Goal: Navigation & Orientation: Find specific page/section

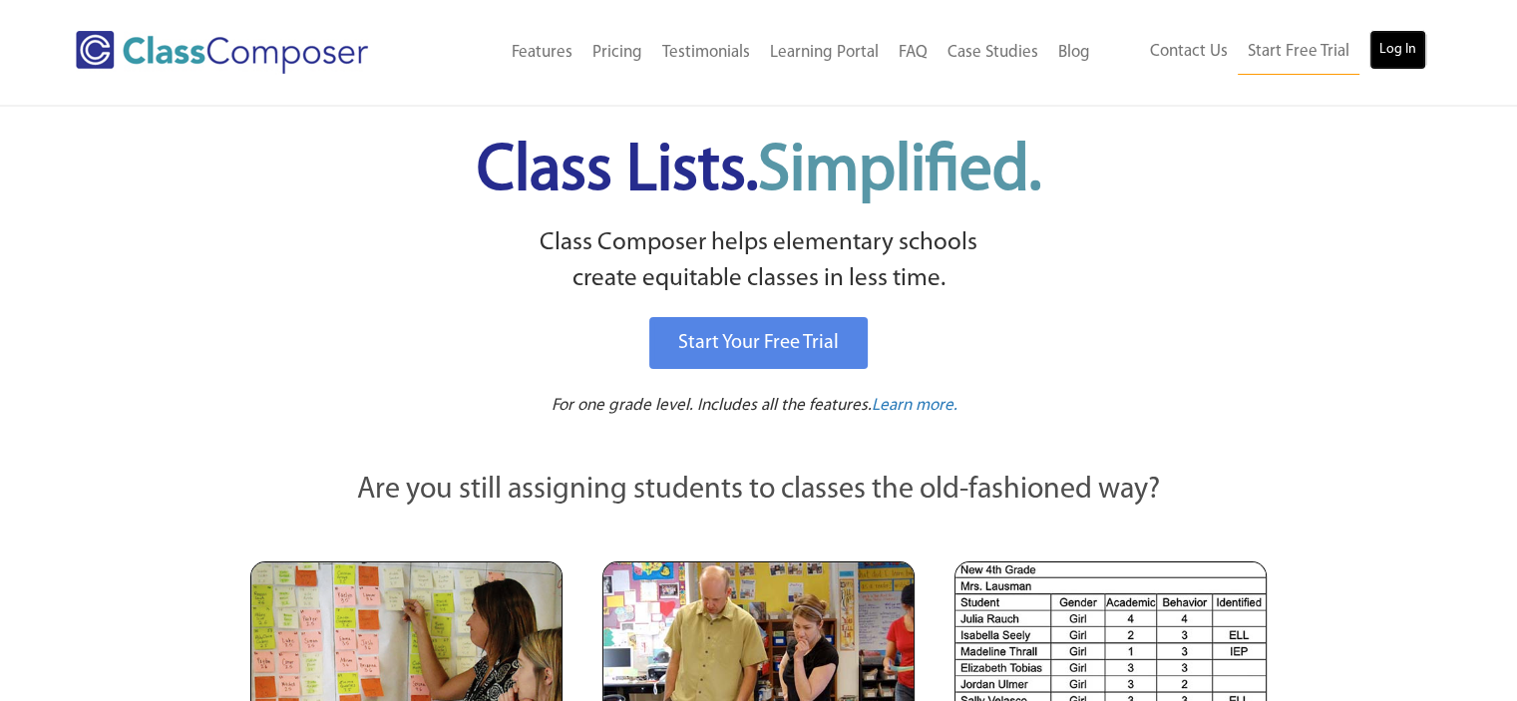
click at [1408, 59] on link "Log In" at bounding box center [1397, 50] width 57 height 40
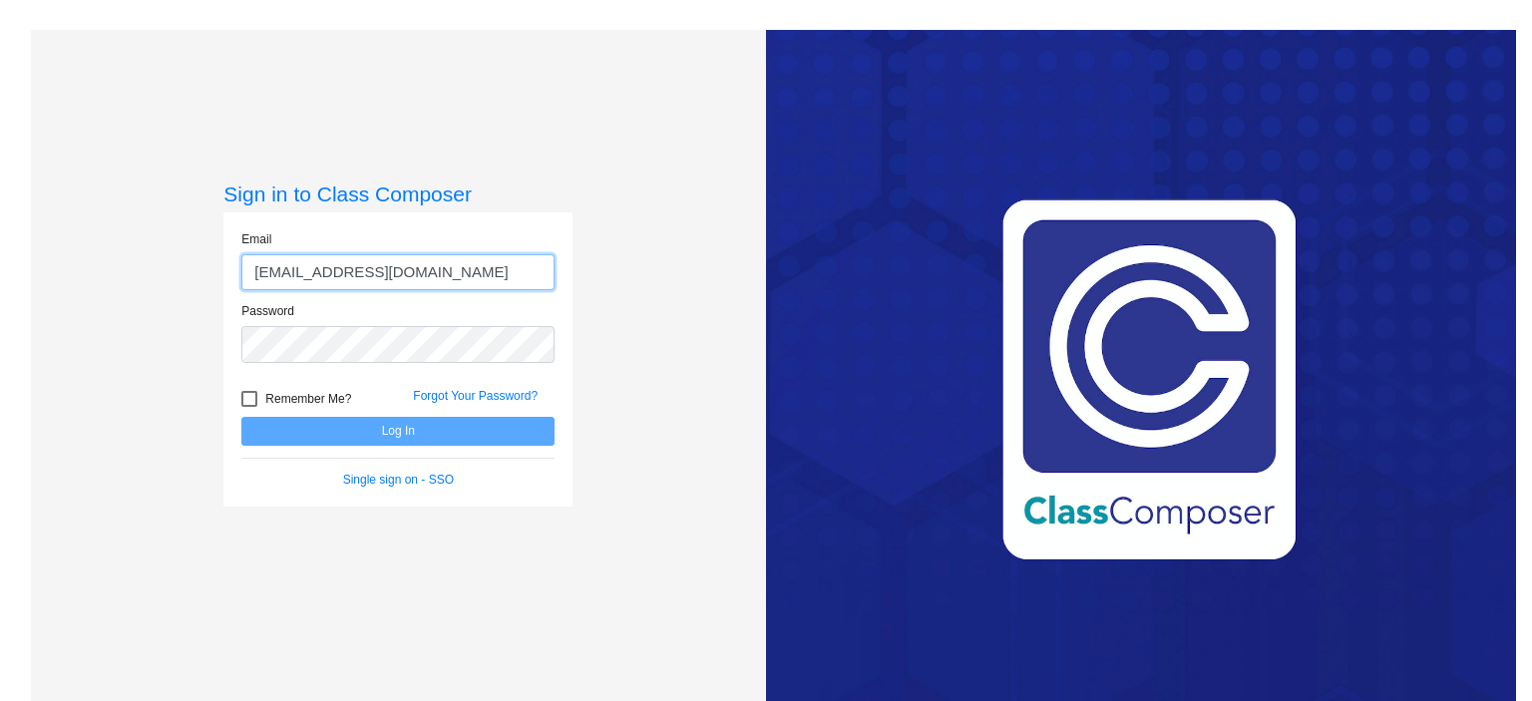
type input "cconnelly@mantuaschools.com"
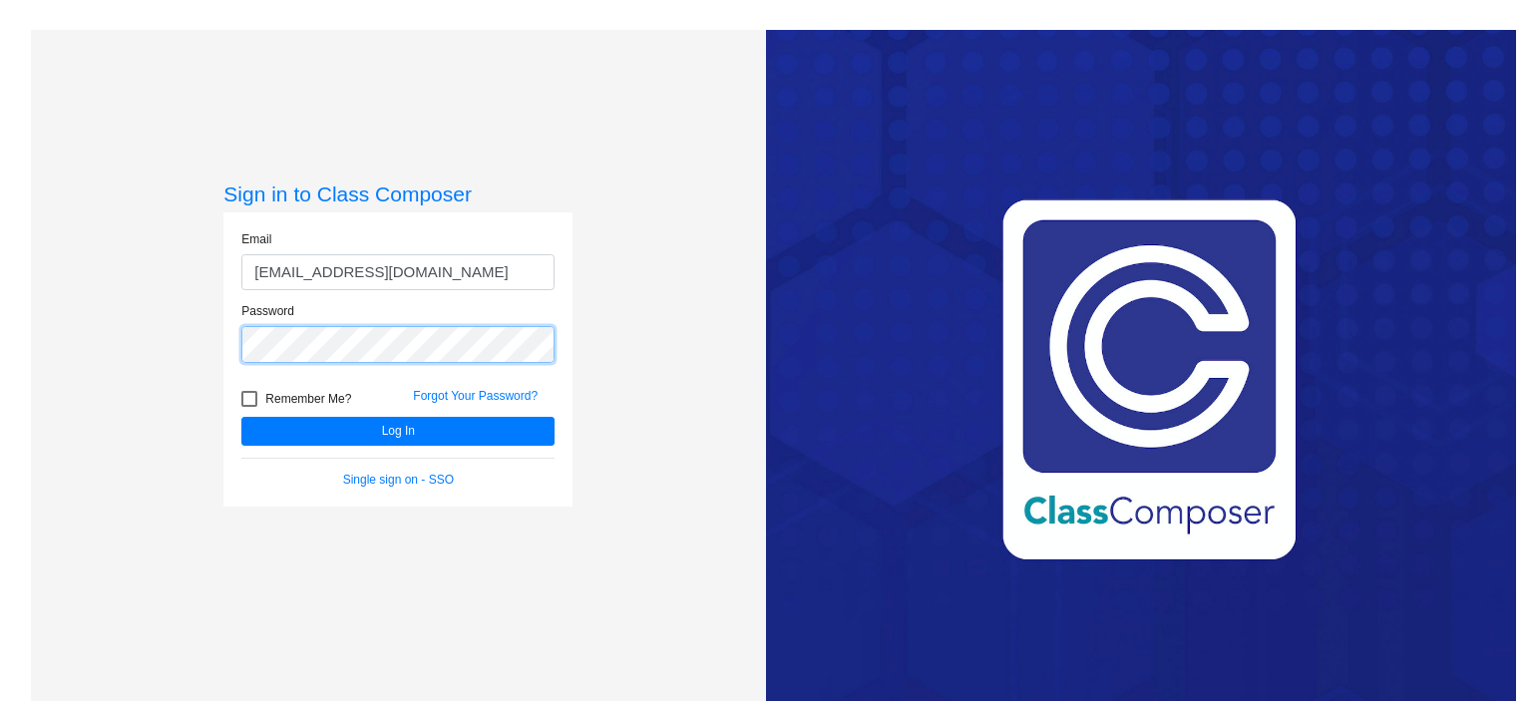
click at [241, 417] on button "Log In" at bounding box center [397, 431] width 313 height 29
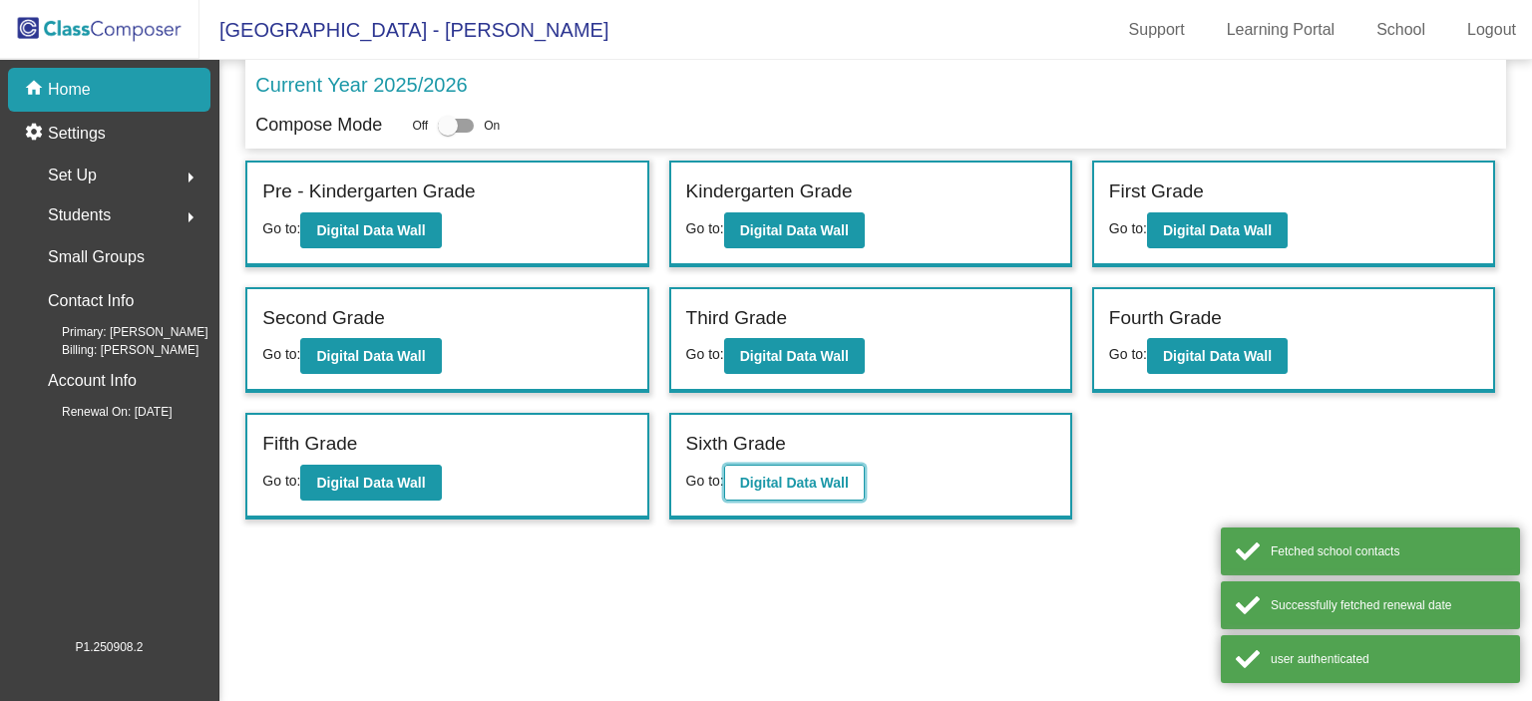
click at [844, 479] on b "Digital Data Wall" at bounding box center [794, 483] width 109 height 16
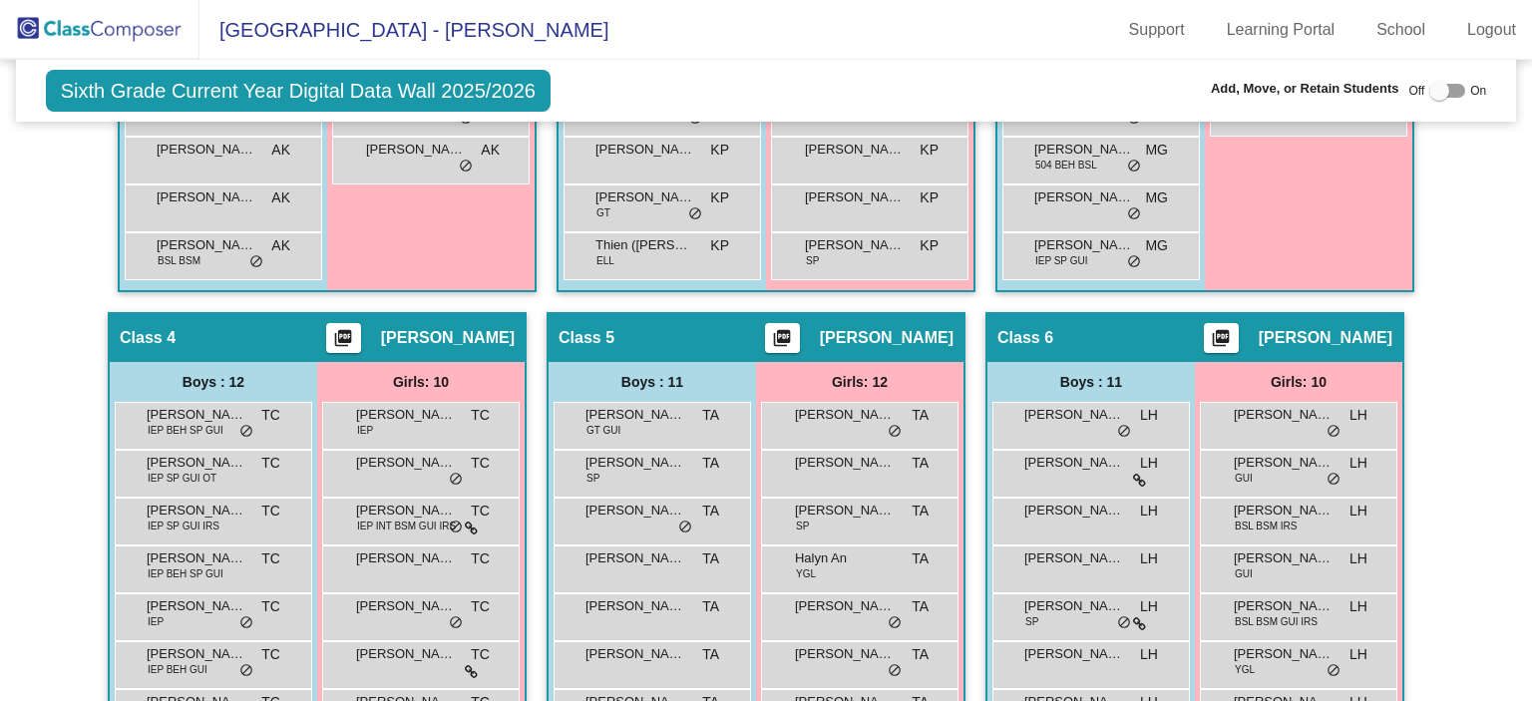
scroll to position [1296, 0]
